Goal: Information Seeking & Learning: Learn about a topic

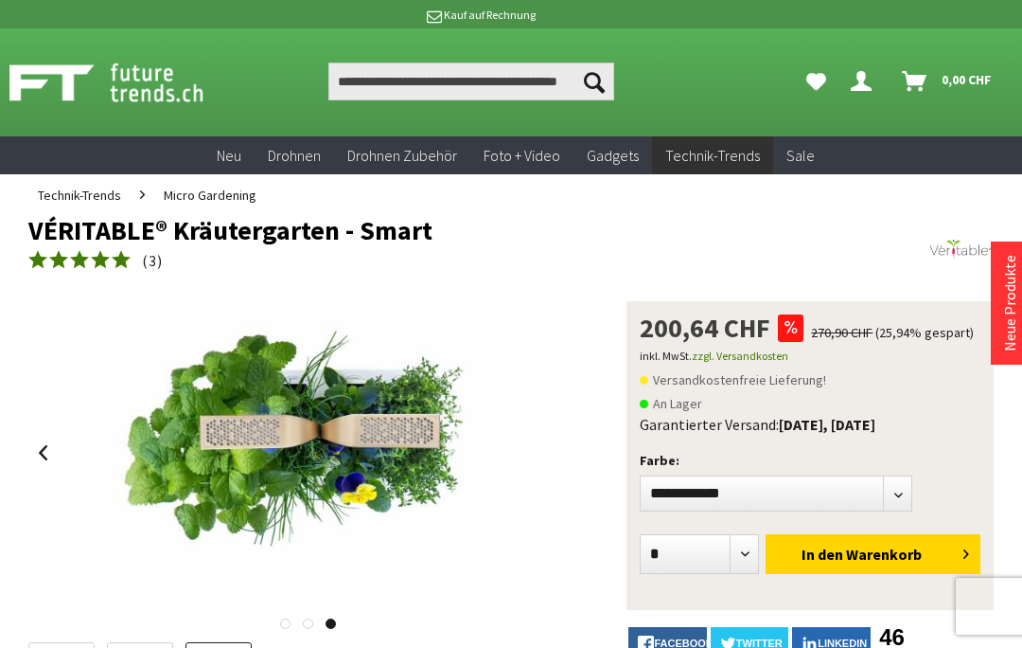
click at [236, 192] on span "Micro Gardening" at bounding box center [210, 194] width 93 height 17
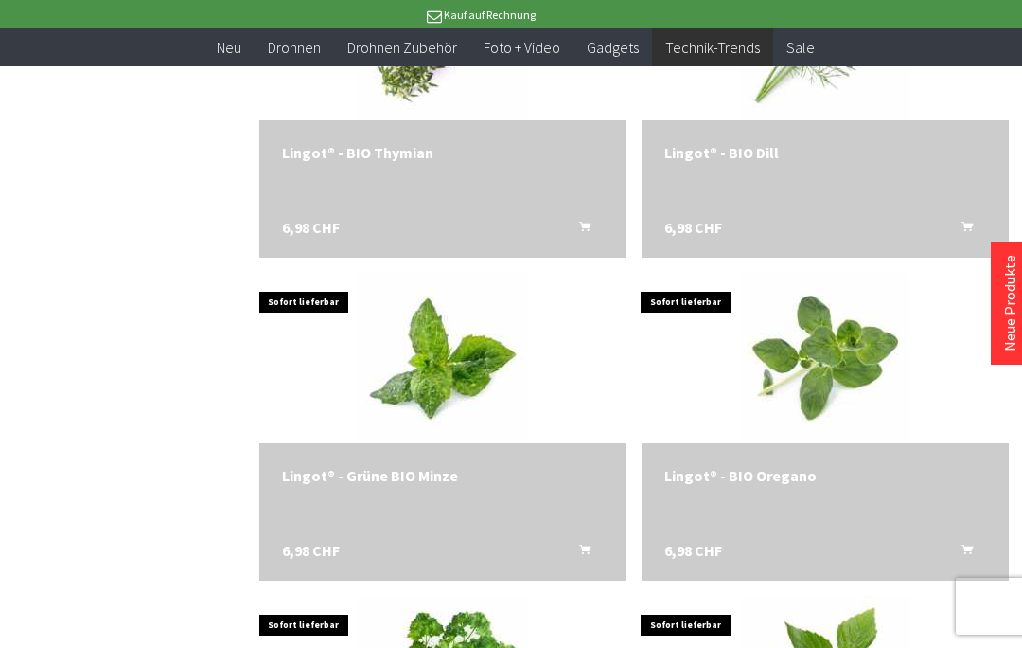
scroll to position [3475, 0]
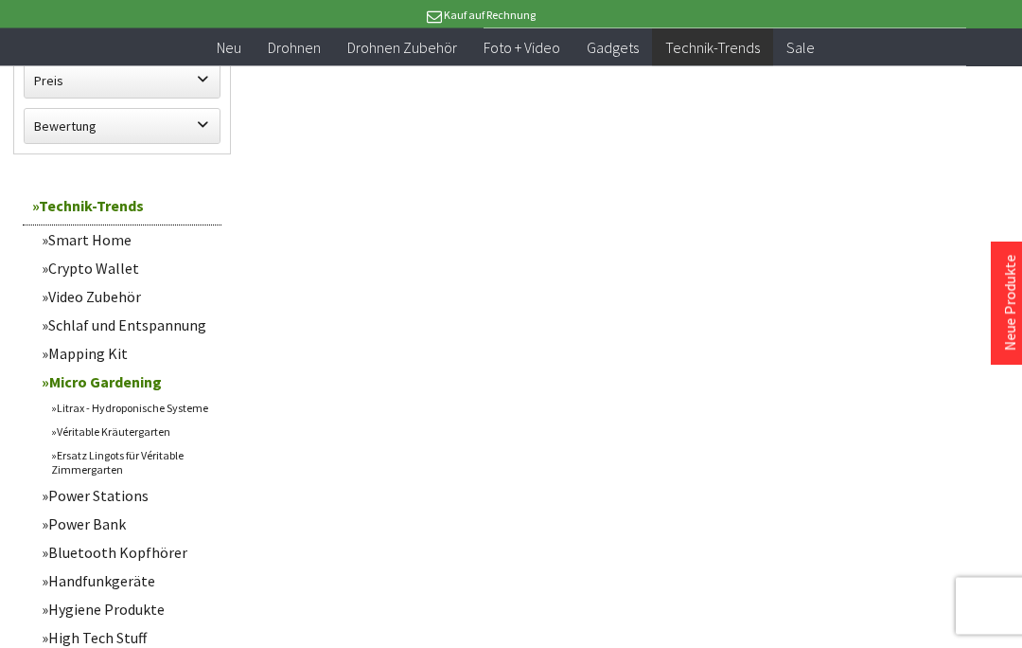
scroll to position [708, 0]
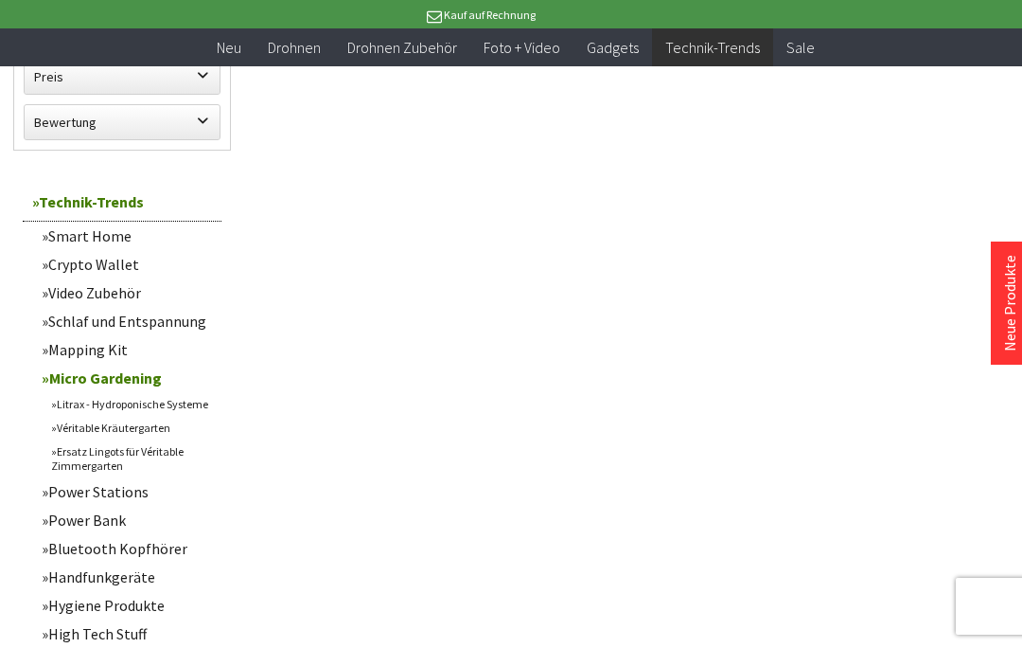
click at [184, 424] on link "Véritable Kräutergarten" at bounding box center [132, 428] width 180 height 24
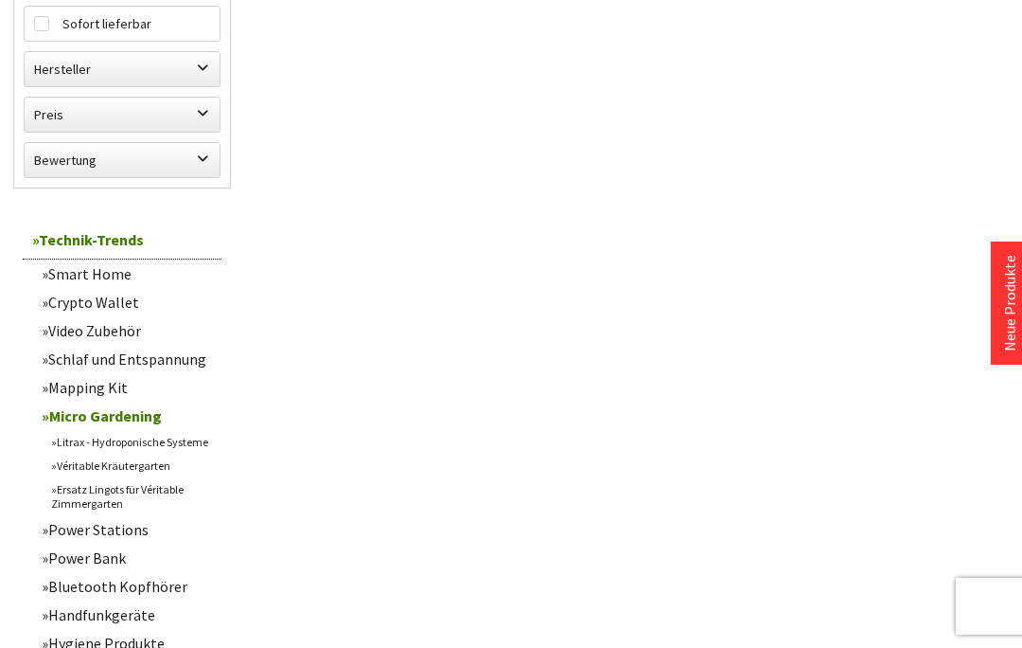
scroll to position [790, 0]
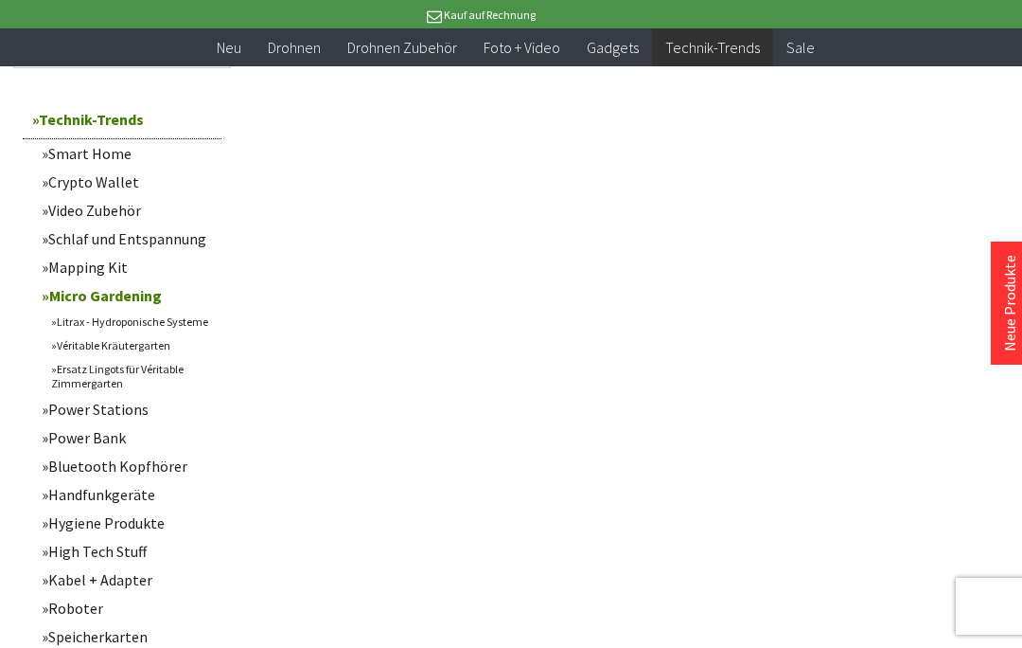
click at [183, 325] on link "Litrax - Hydroponische Systeme" at bounding box center [132, 322] width 180 height 24
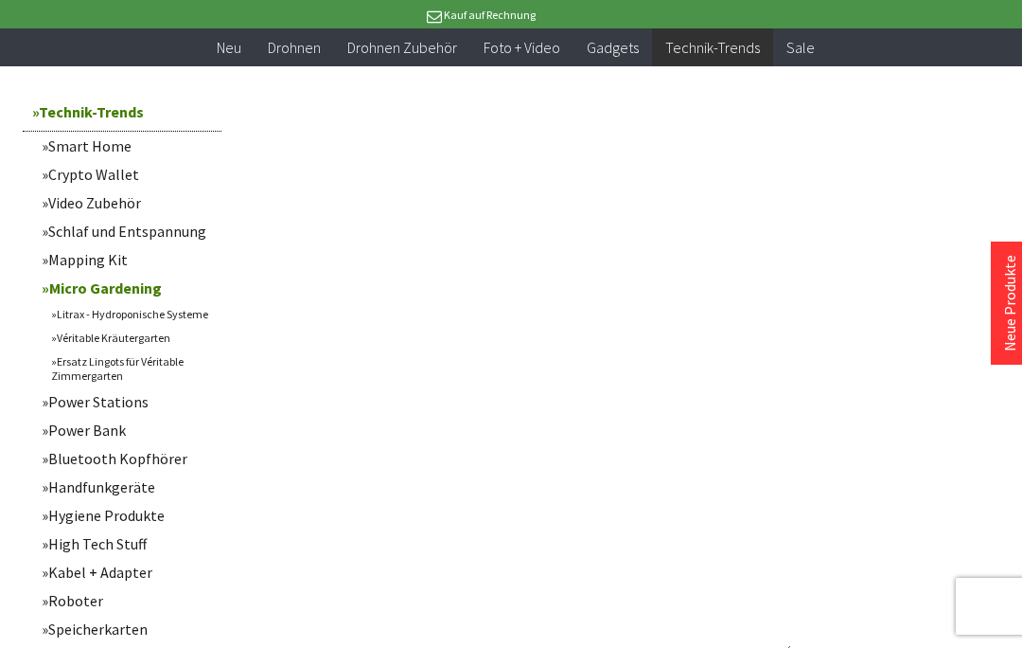
scroll to position [801, 0]
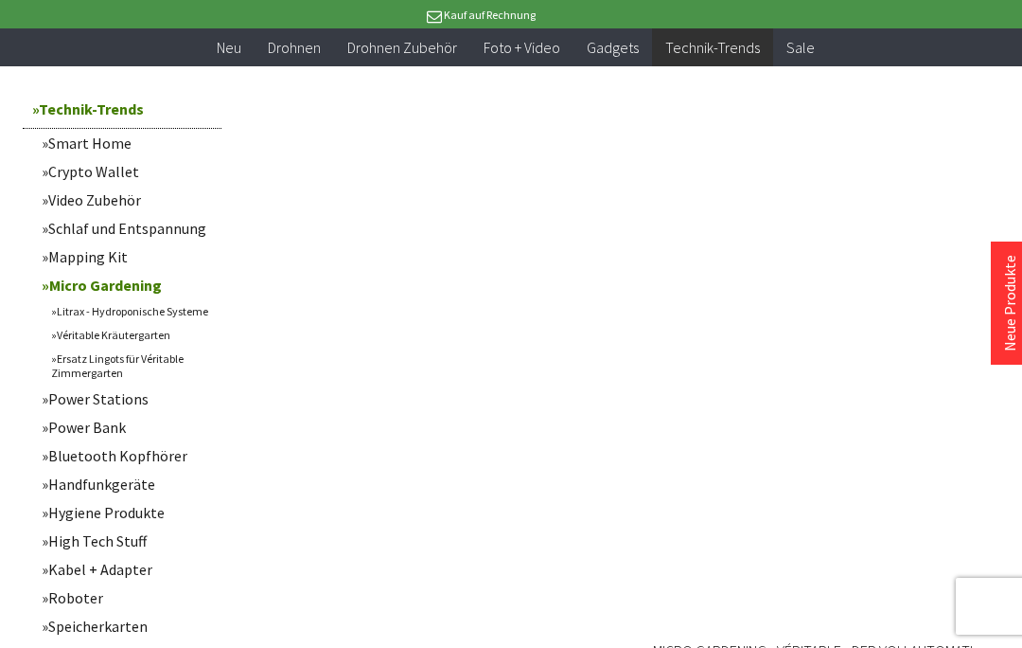
click at [173, 373] on link "Ersatz Lingots für Véritable Zimmergarten" at bounding box center [132, 365] width 180 height 38
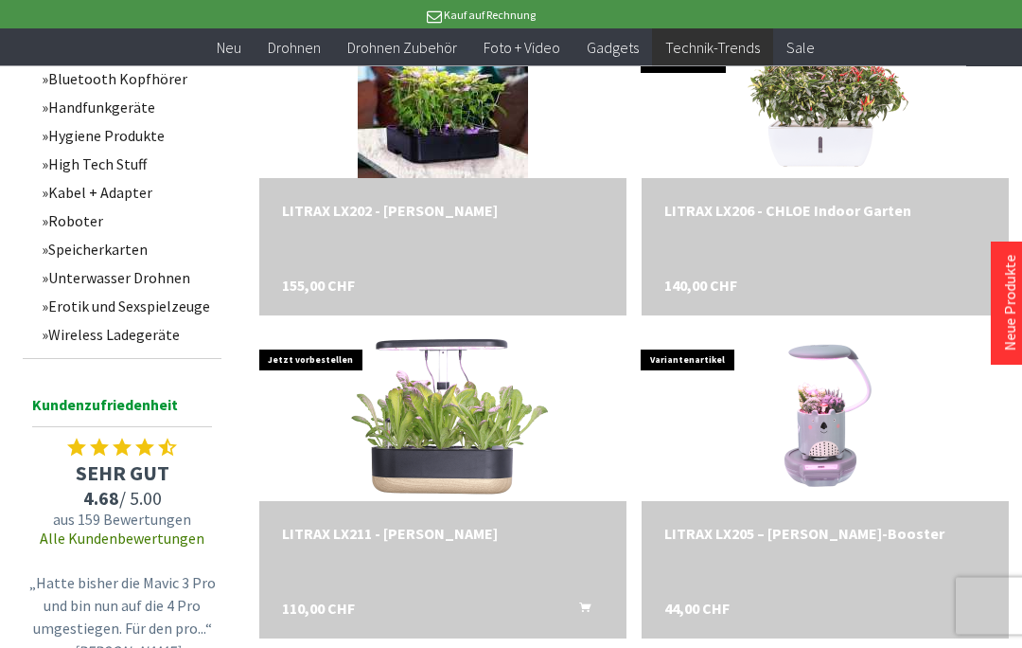
scroll to position [728, 0]
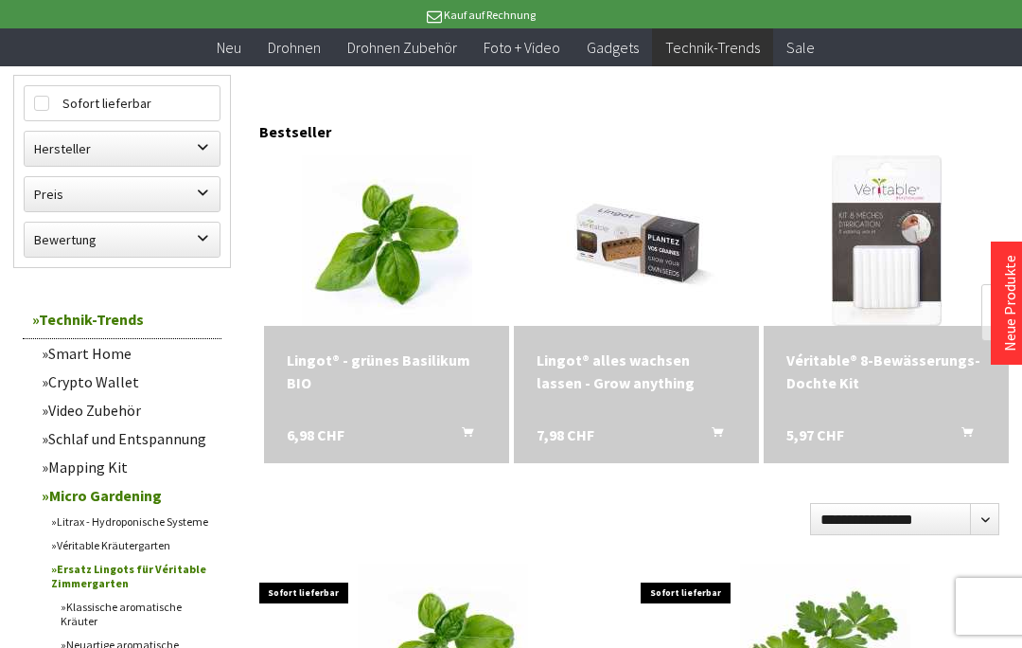
scroll to position [681, 0]
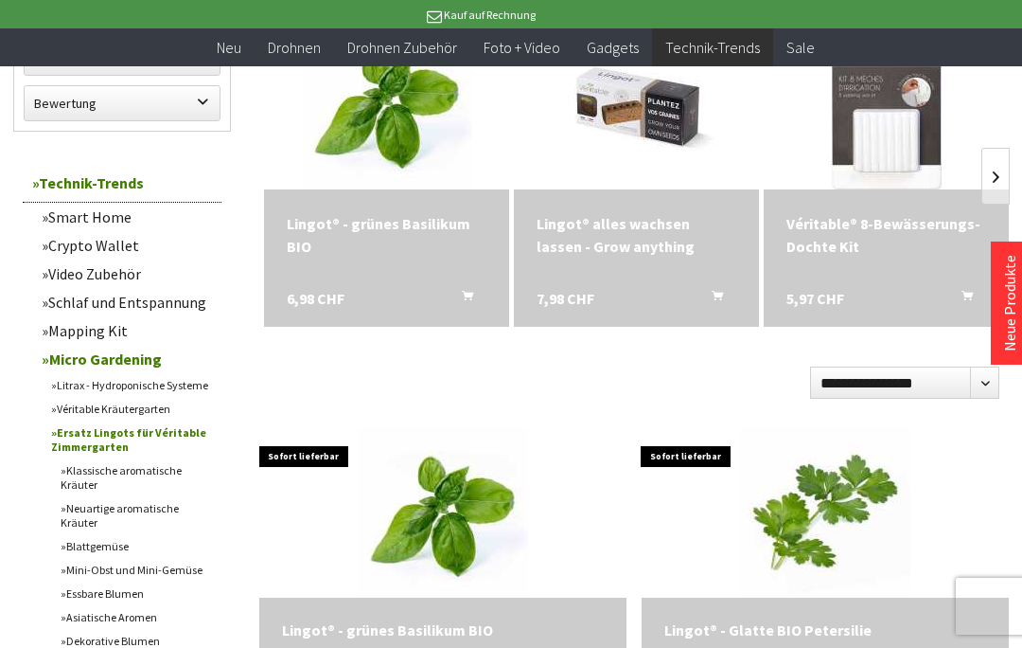
click at [140, 420] on link "Véritable Kräutergarten" at bounding box center [132, 409] width 180 height 24
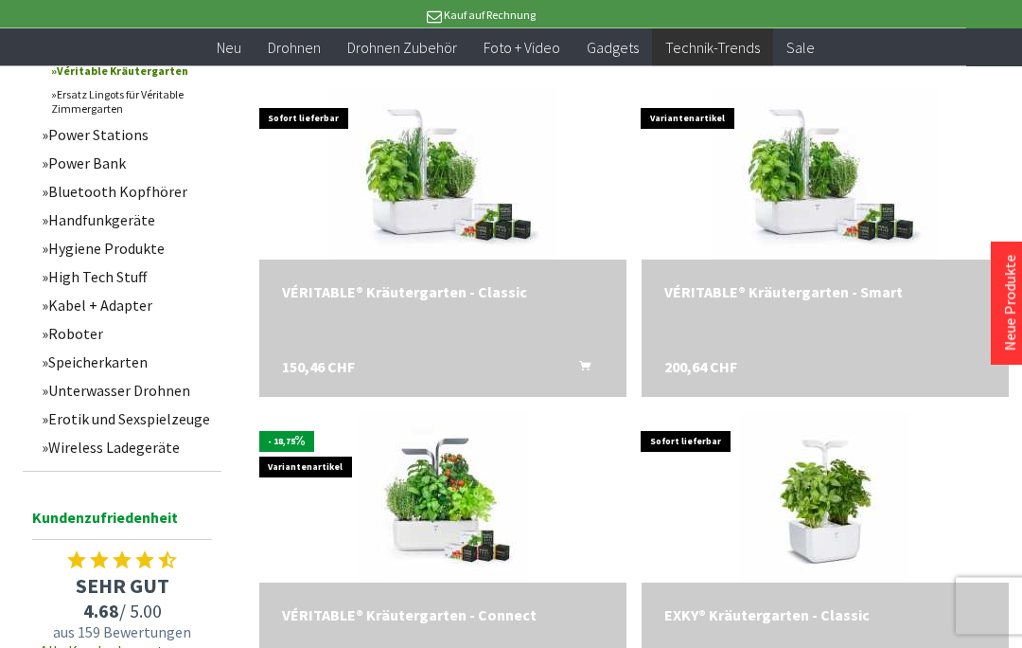
scroll to position [668, 0]
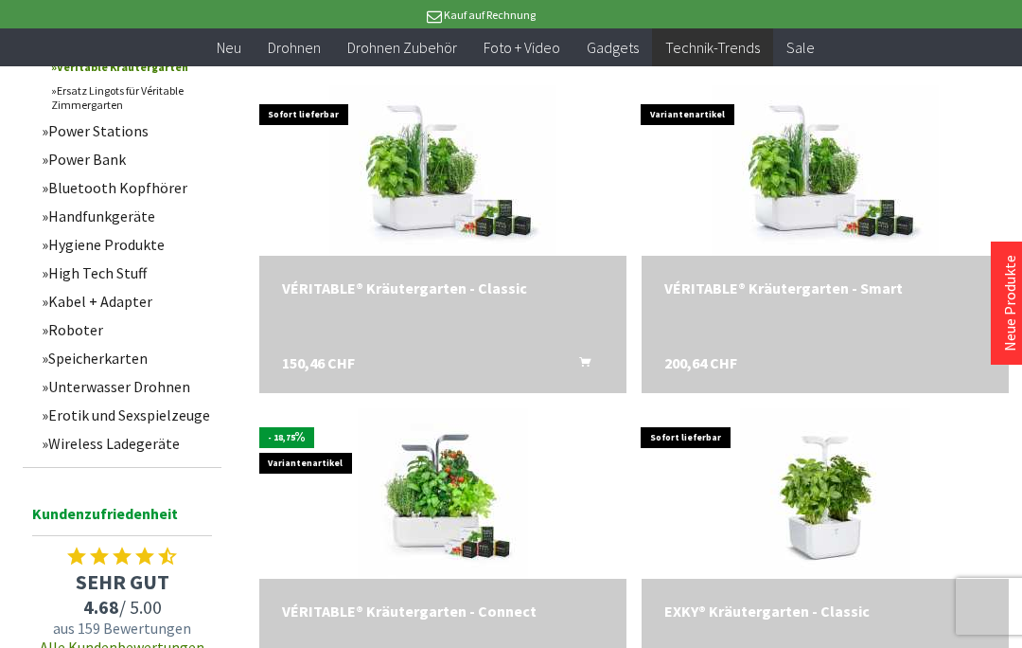
click at [936, 341] on div "VÉRITABLE® Kräutergarten - Smart 200,64 CHF" at bounding box center [825, 324] width 367 height 137
click at [939, 336] on div "VÉRITABLE® Kräutergarten - Smart 200,64 CHF" at bounding box center [825, 324] width 367 height 137
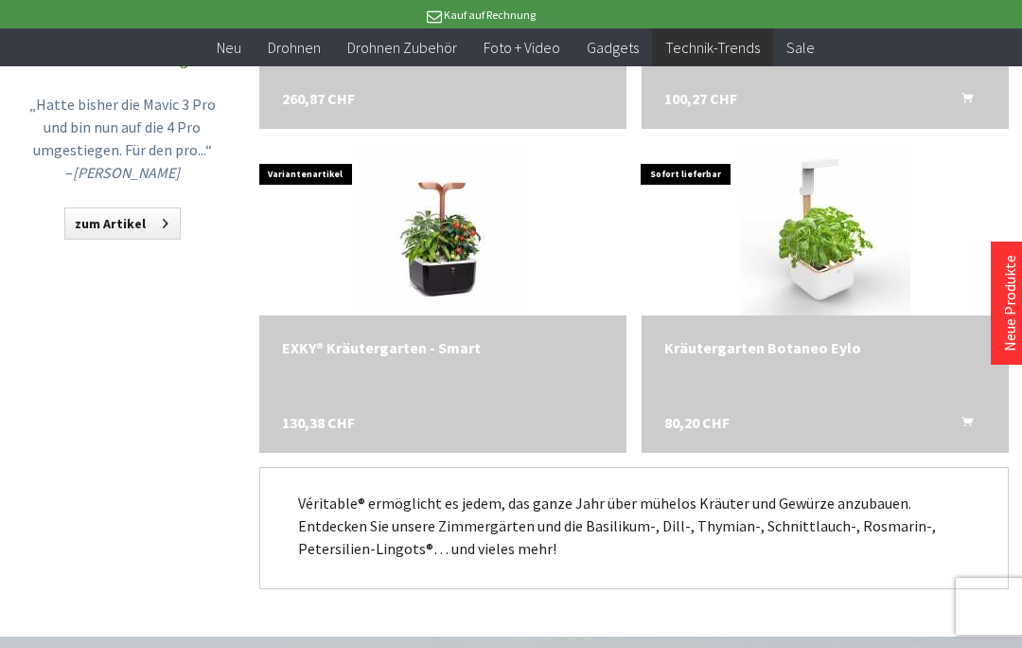
scroll to position [1254, 0]
click at [503, 285] on img at bounding box center [443, 231] width 170 height 170
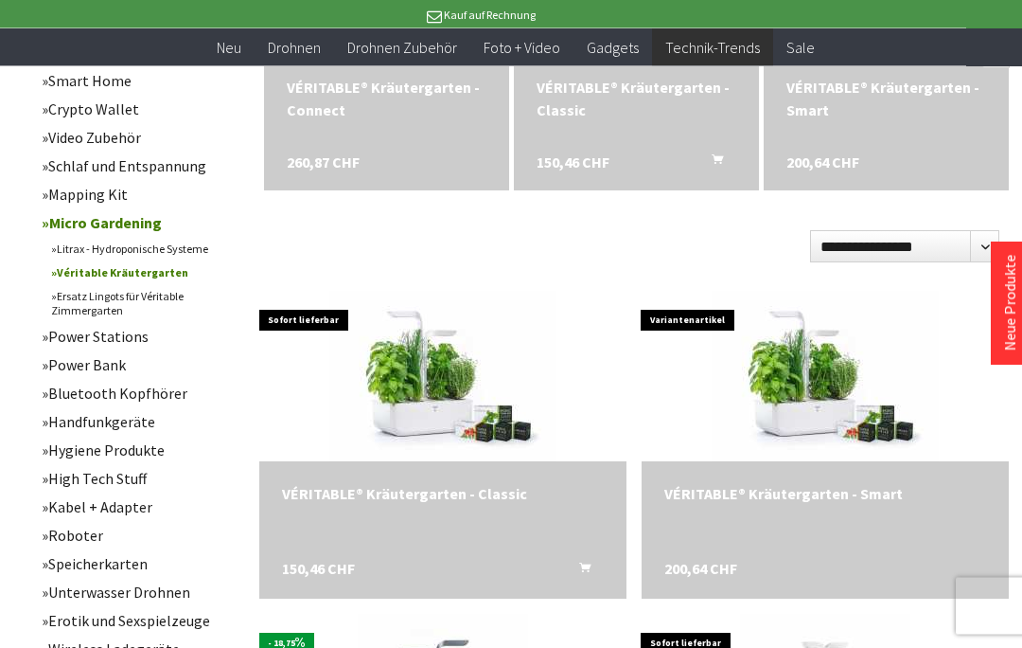
scroll to position [468, 0]
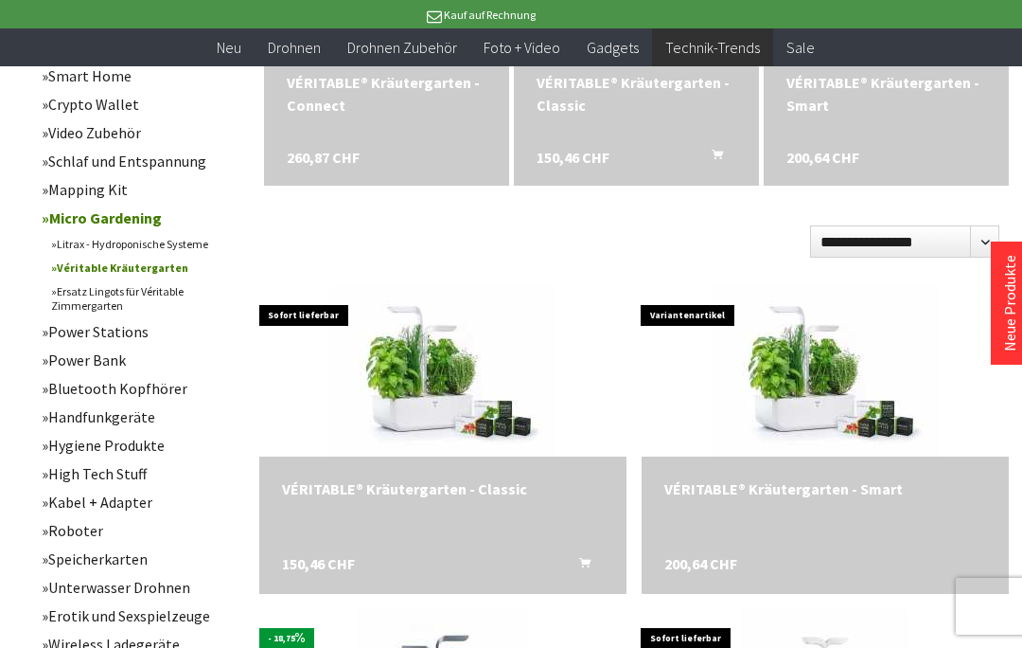
click at [940, 554] on div "200,64 CHF" at bounding box center [848, 574] width 367 height 40
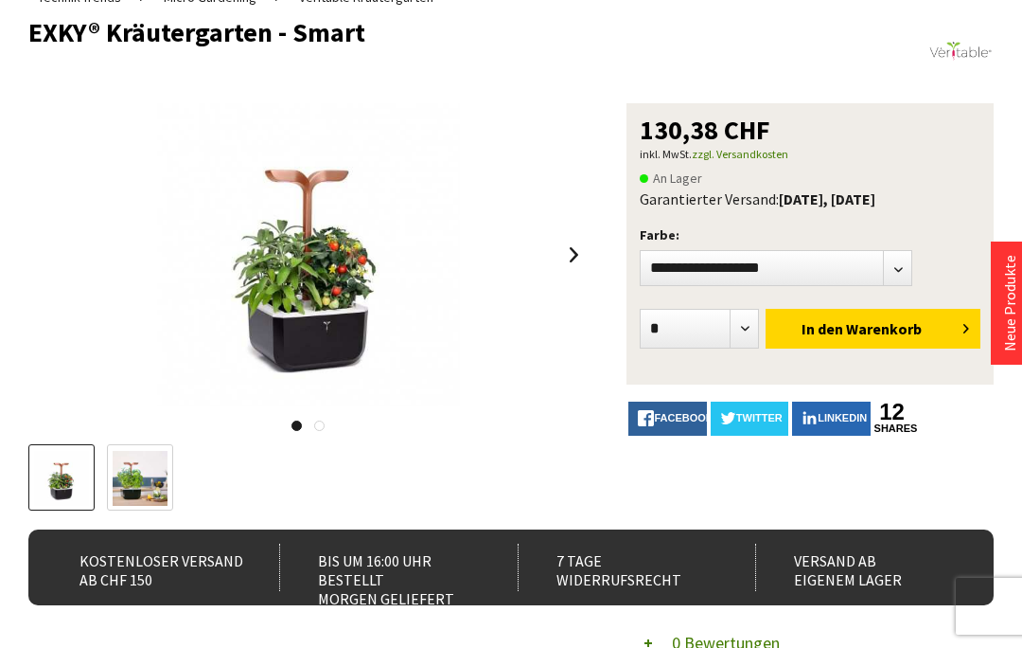
scroll to position [248, 0]
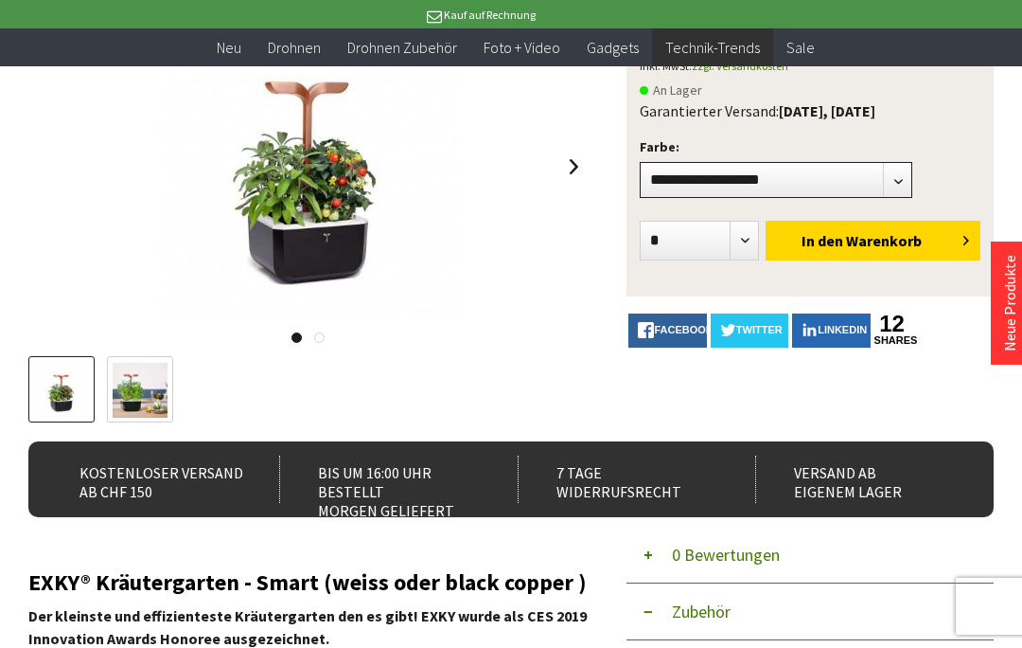
click at [866, 176] on select"] "**********" at bounding box center [776, 180] width 273 height 36
select select"] "***"
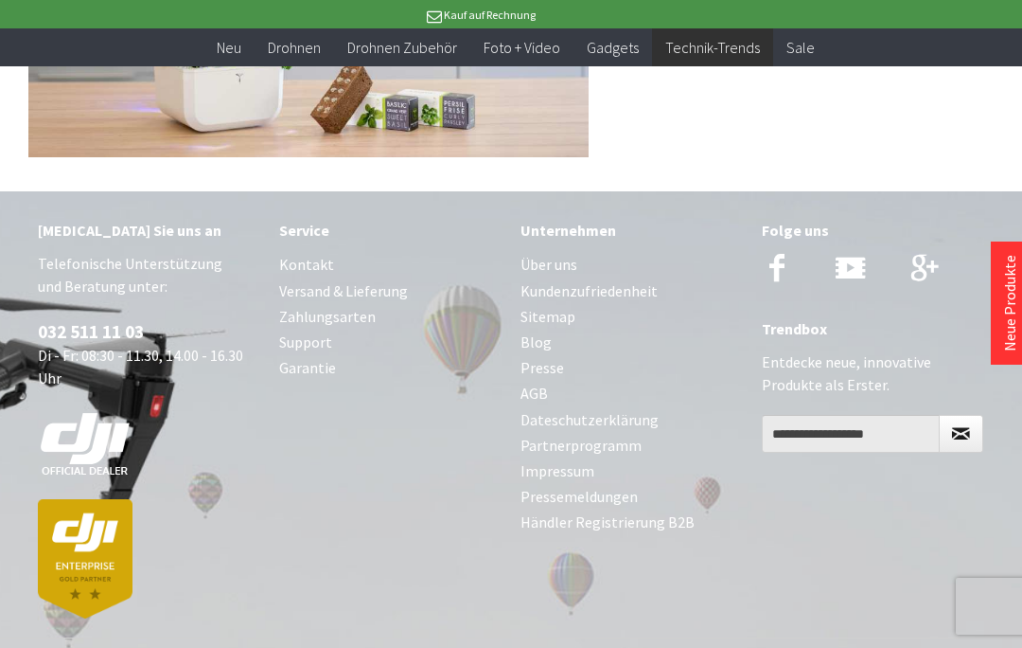
scroll to position [6440, 0]
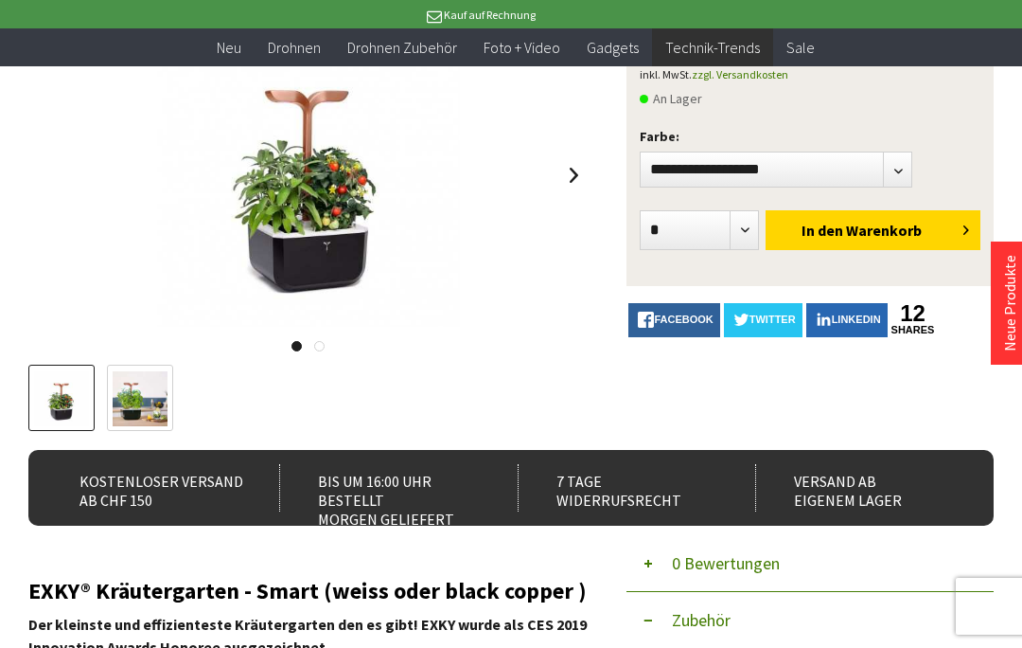
scroll to position [238, 0]
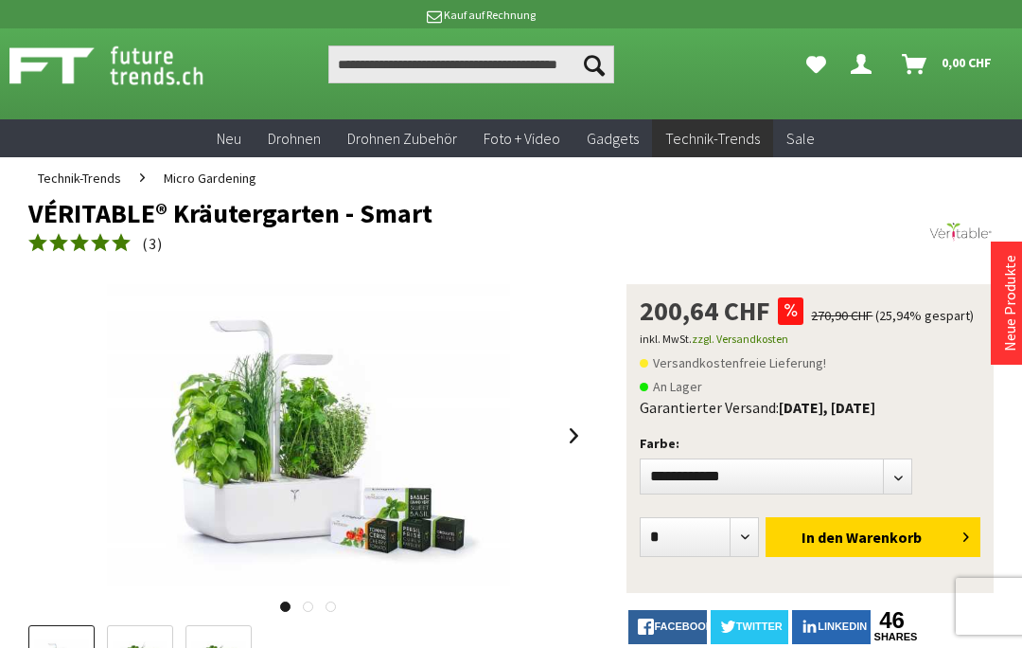
scroll to position [18, 0]
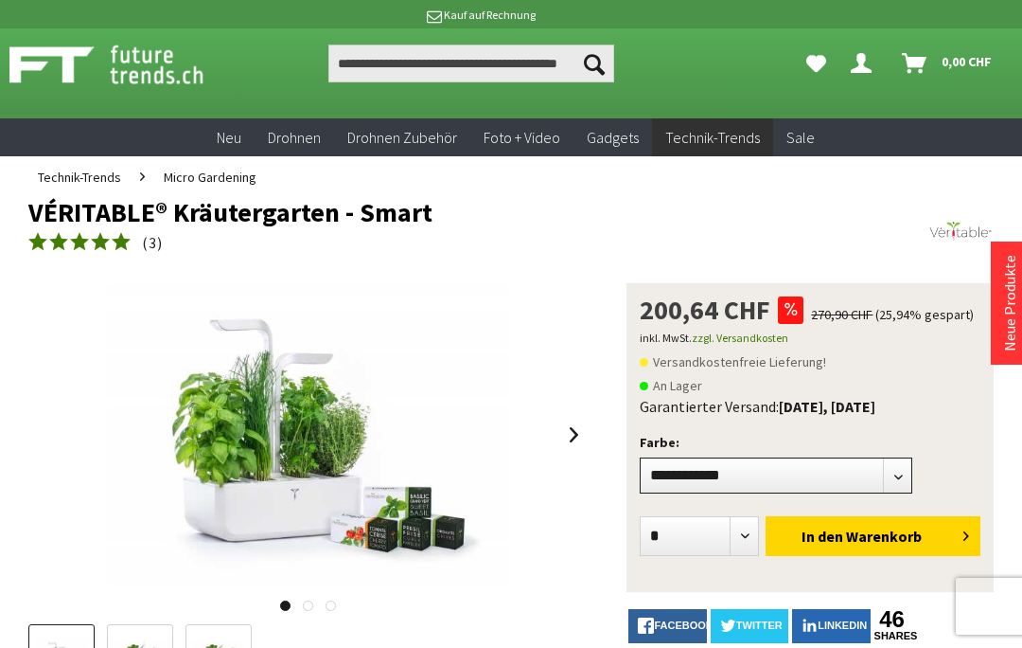
click at [877, 481] on select"] "**********" at bounding box center [776, 475] width 273 height 36
select select"] "***"
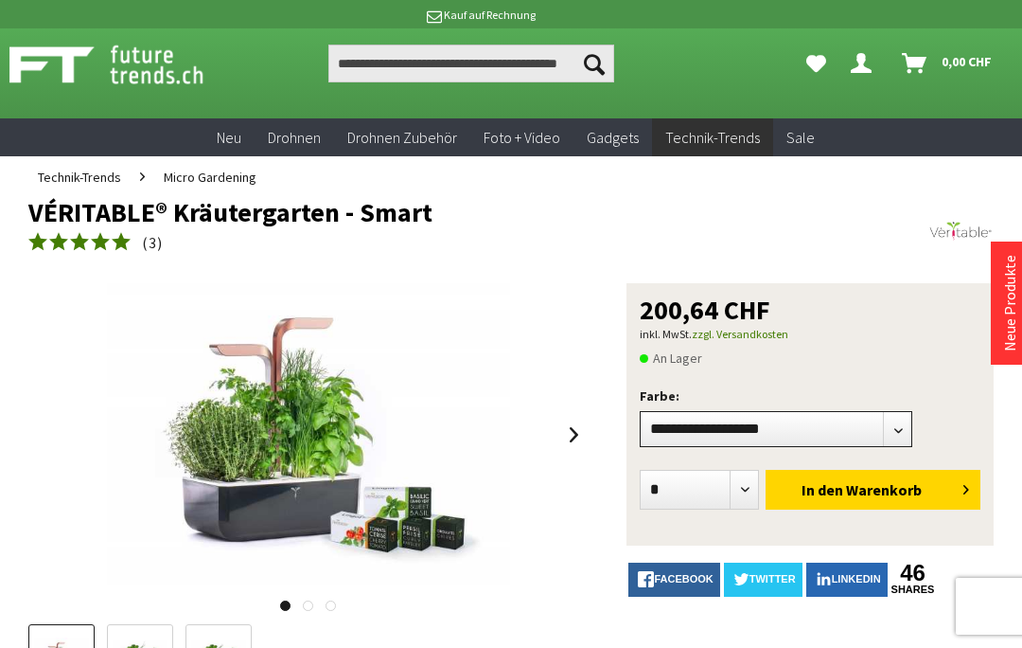
click at [874, 431] on select"] "**********" at bounding box center [776, 429] width 273 height 36
select select"] "***"
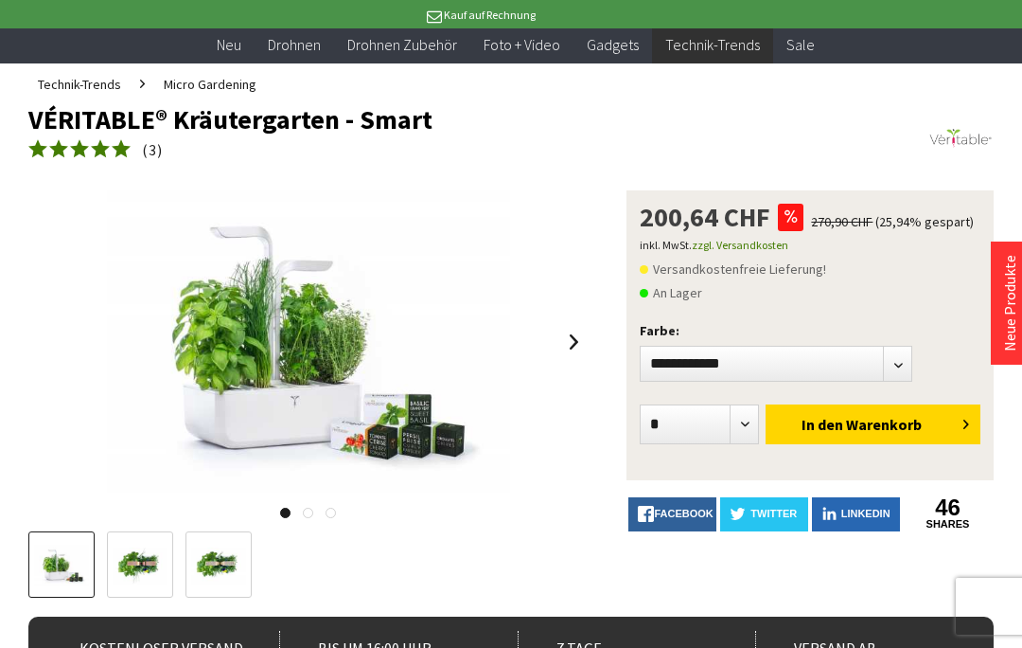
scroll to position [122, 0]
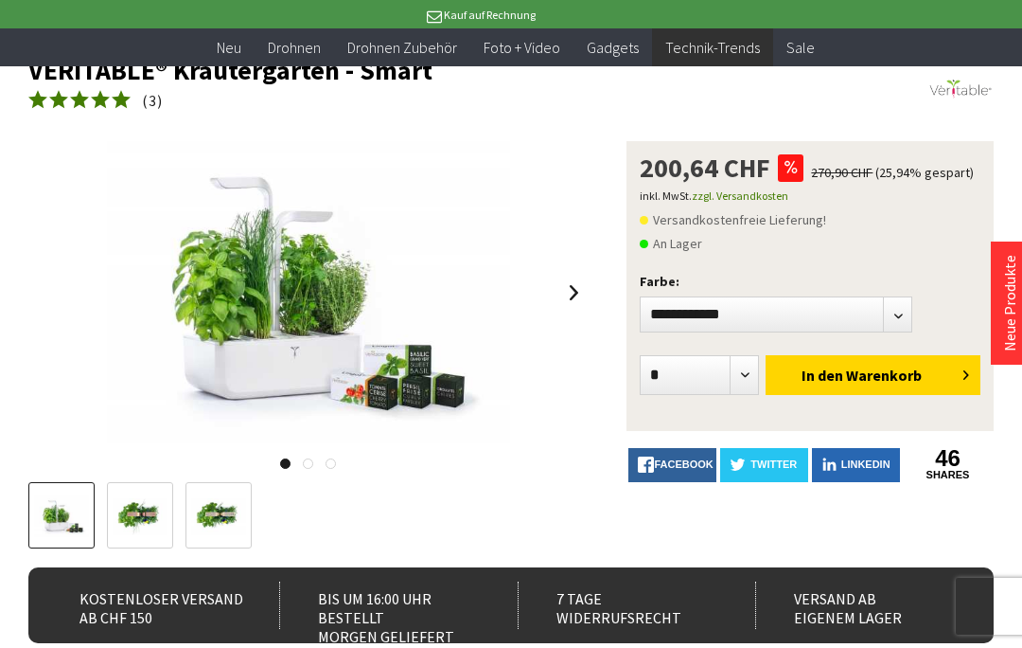
click at [131, 533] on img at bounding box center [140, 516] width 55 height 37
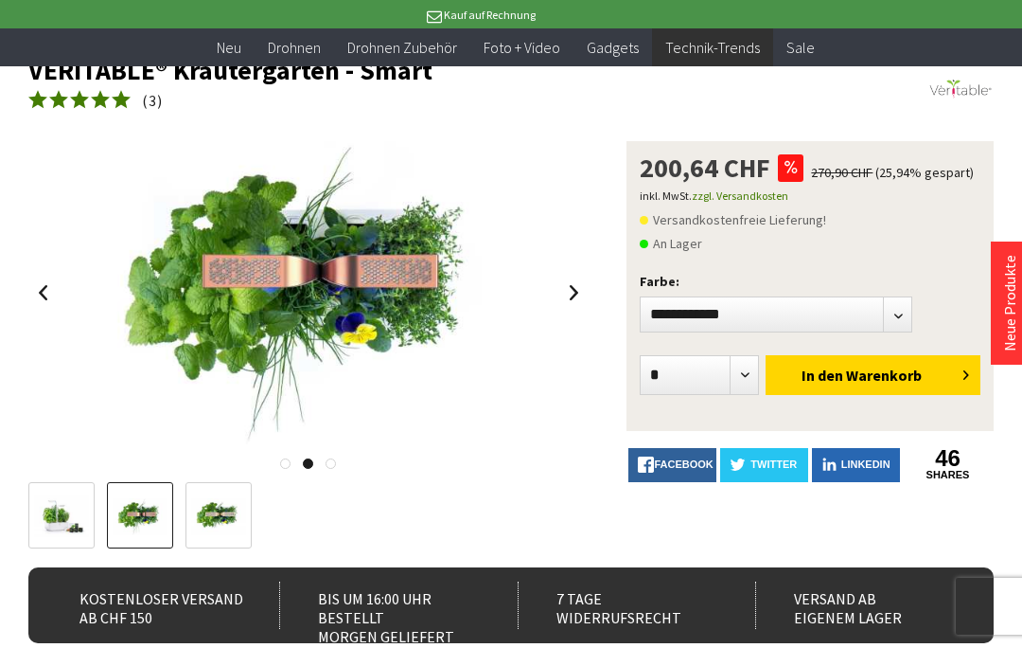
click at [229, 532] on img at bounding box center [218, 516] width 55 height 37
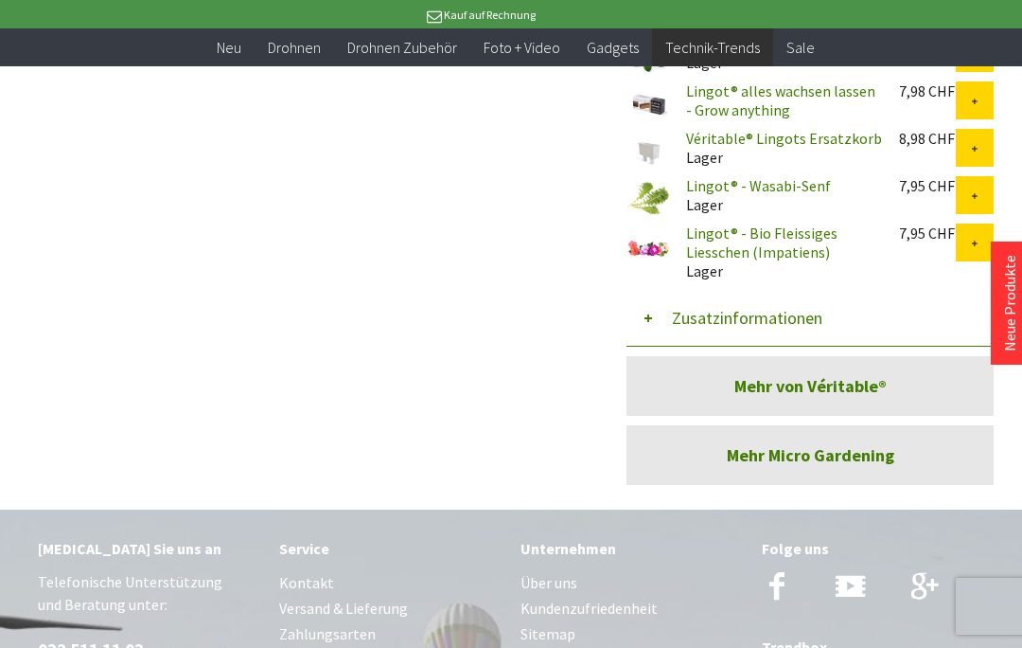
scroll to position [4754, 0]
click at [901, 426] on link "Mehr Micro Gardening" at bounding box center [810, 456] width 367 height 60
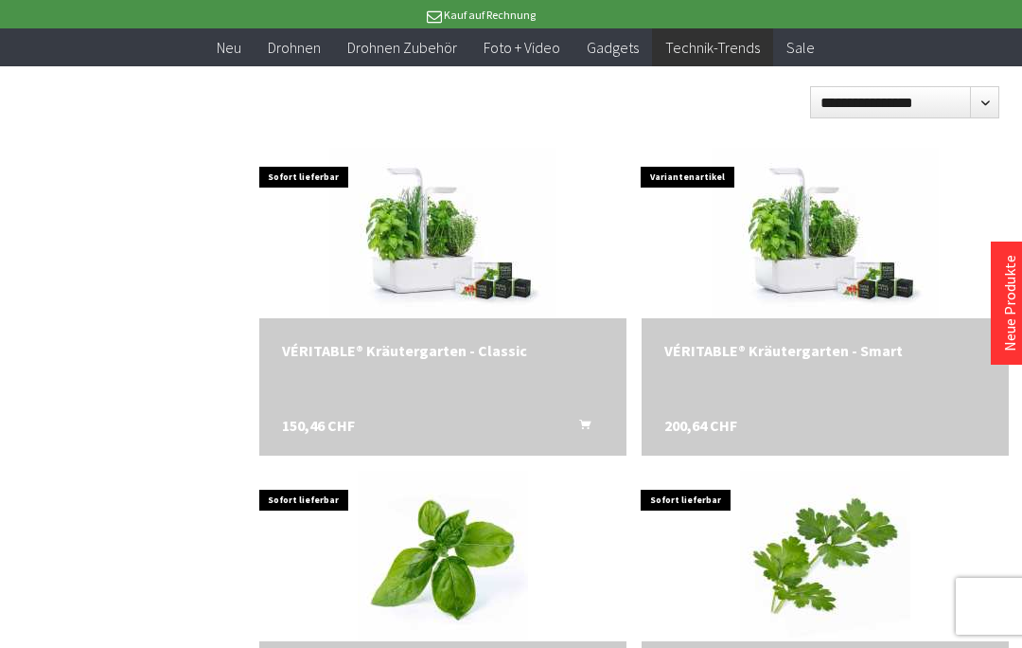
scroll to position [2241, 0]
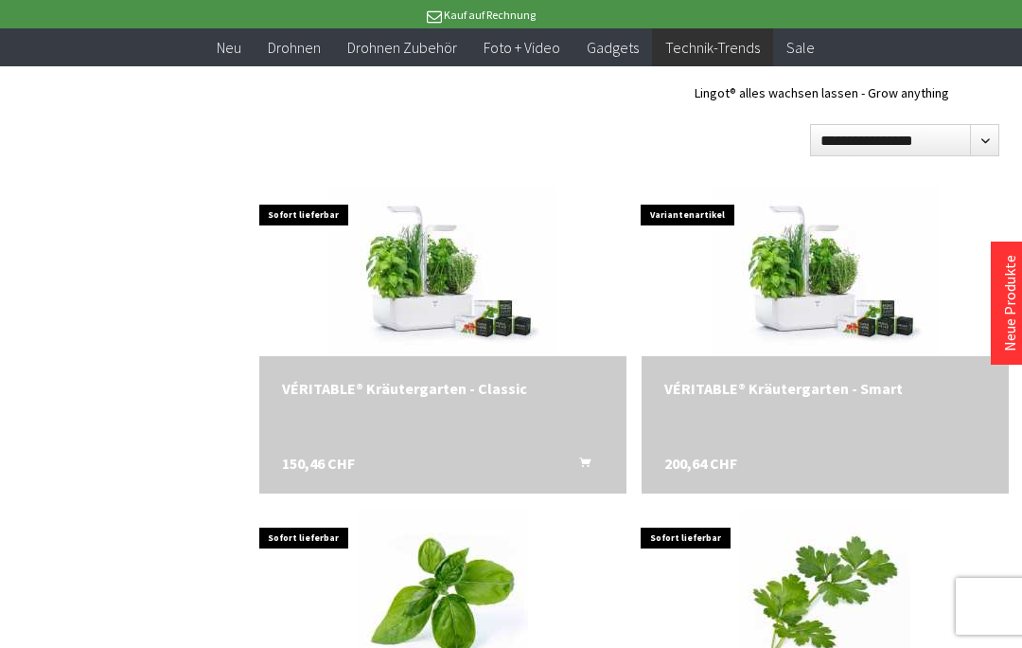
click at [877, 382] on div "VÉRITABLE® Kräutergarten - Smart" at bounding box center [826, 388] width 322 height 19
